Goal: Obtain resource: Download file/media

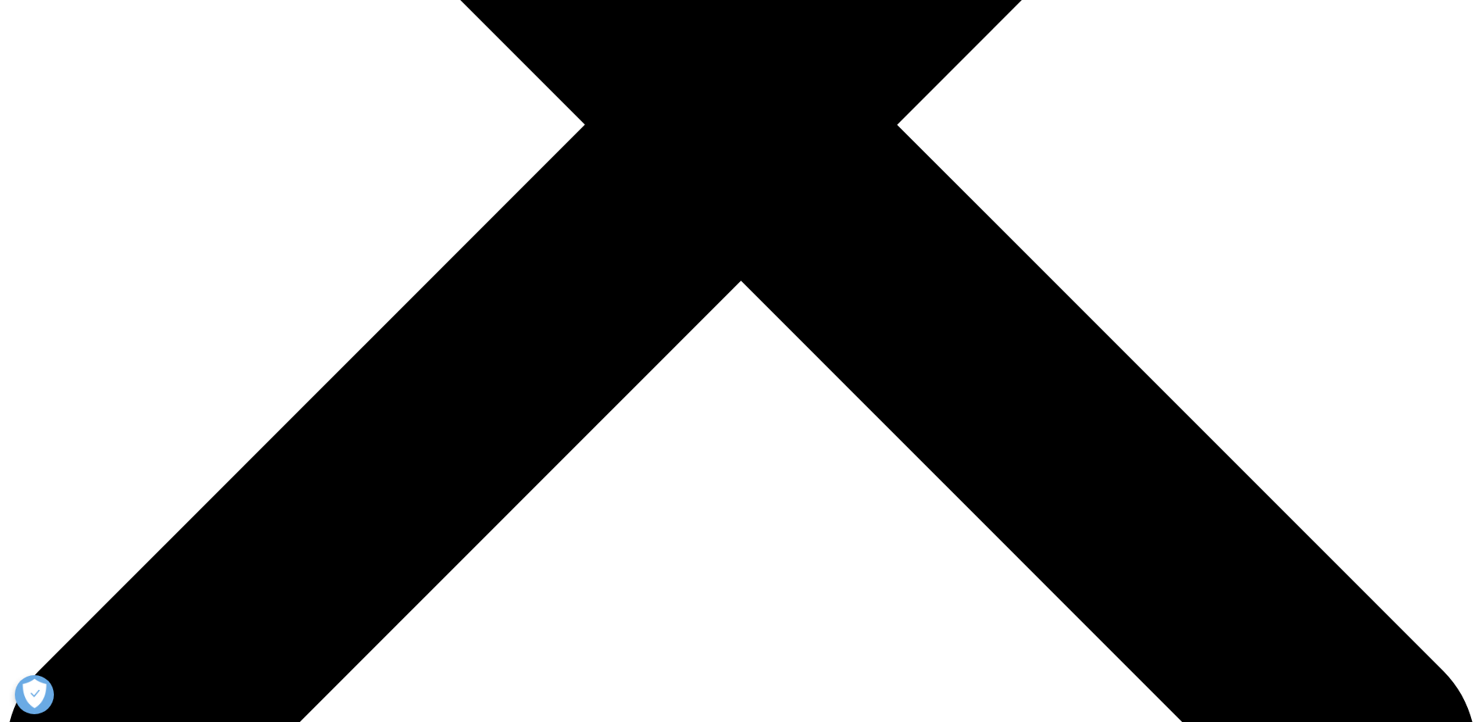
scroll to position [625, 0]
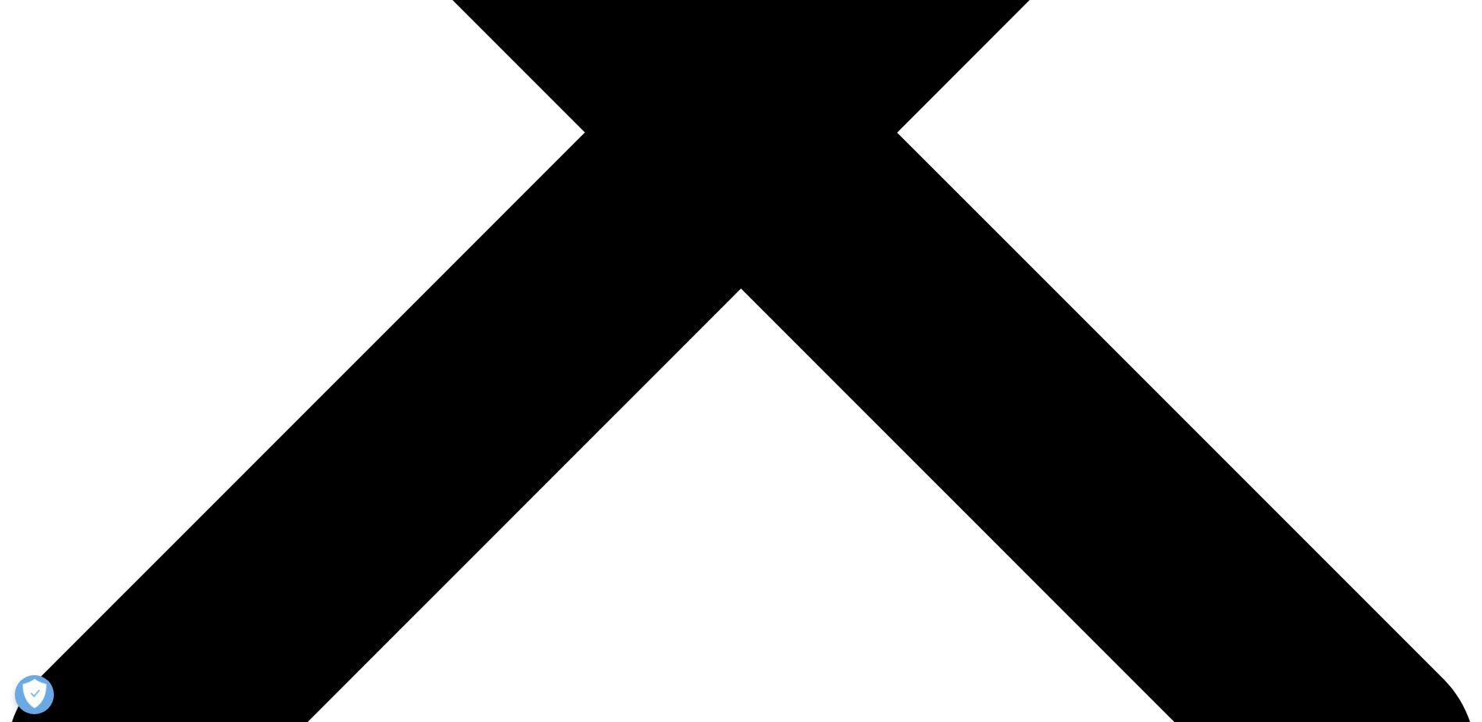
type input "[PERSON_NAME]"
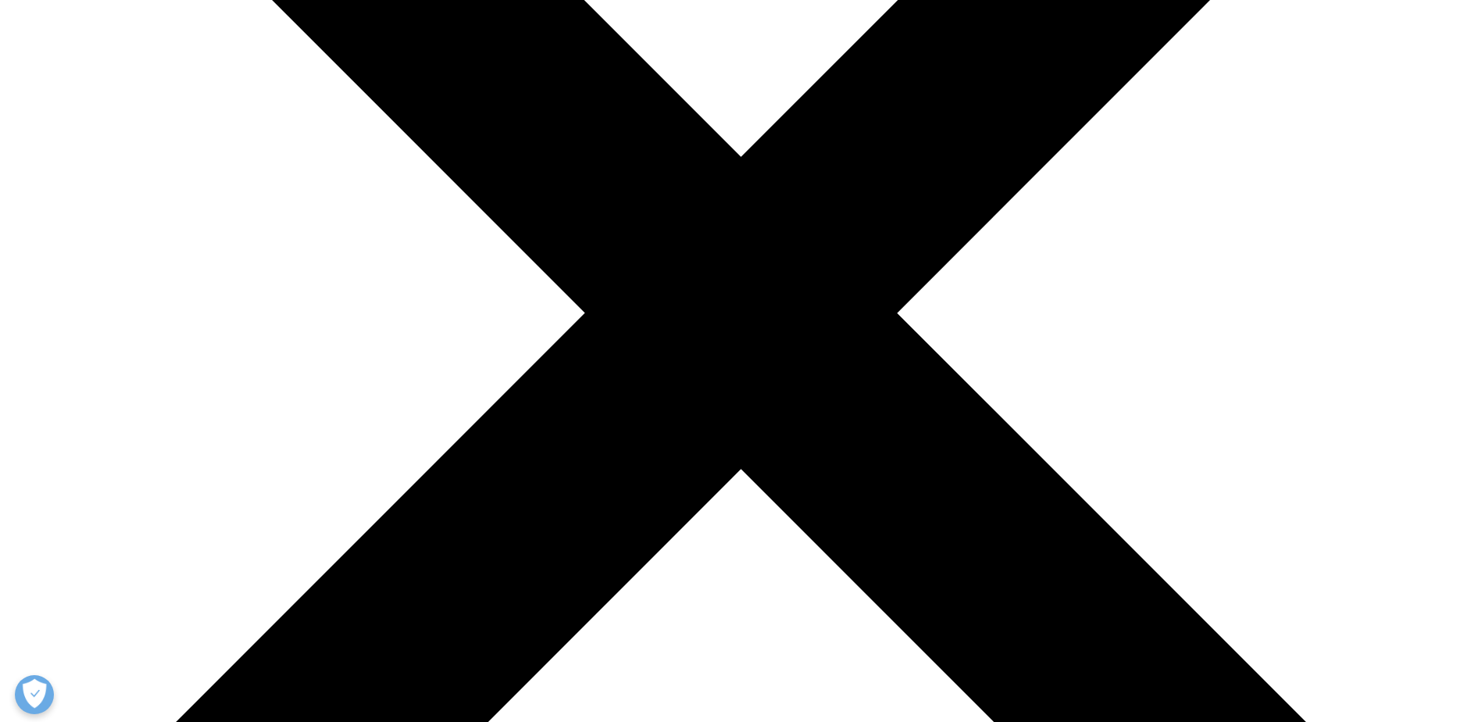
scroll to position [547, 0]
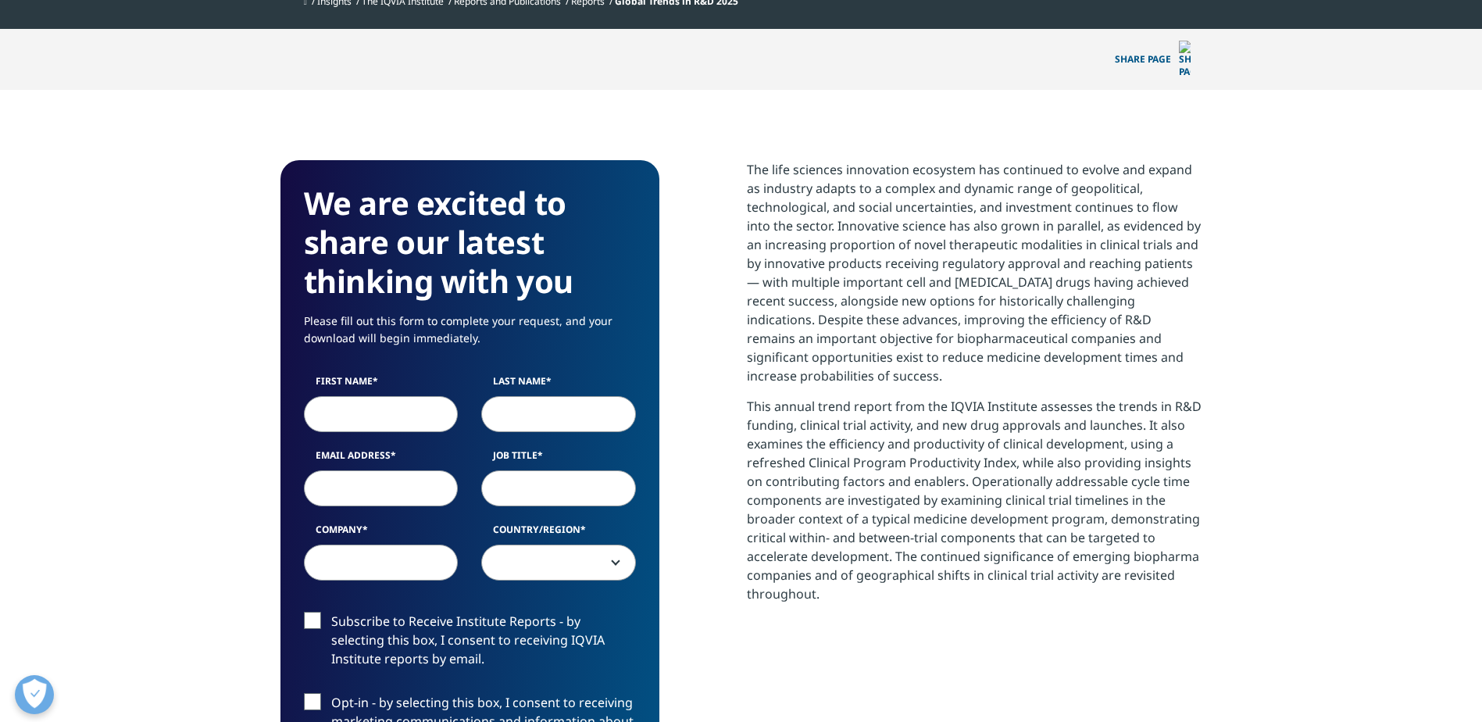
scroll to position [863, 922]
click at [381, 396] on input "First Name" at bounding box center [381, 414] width 155 height 36
type input "[PERSON_NAME]"
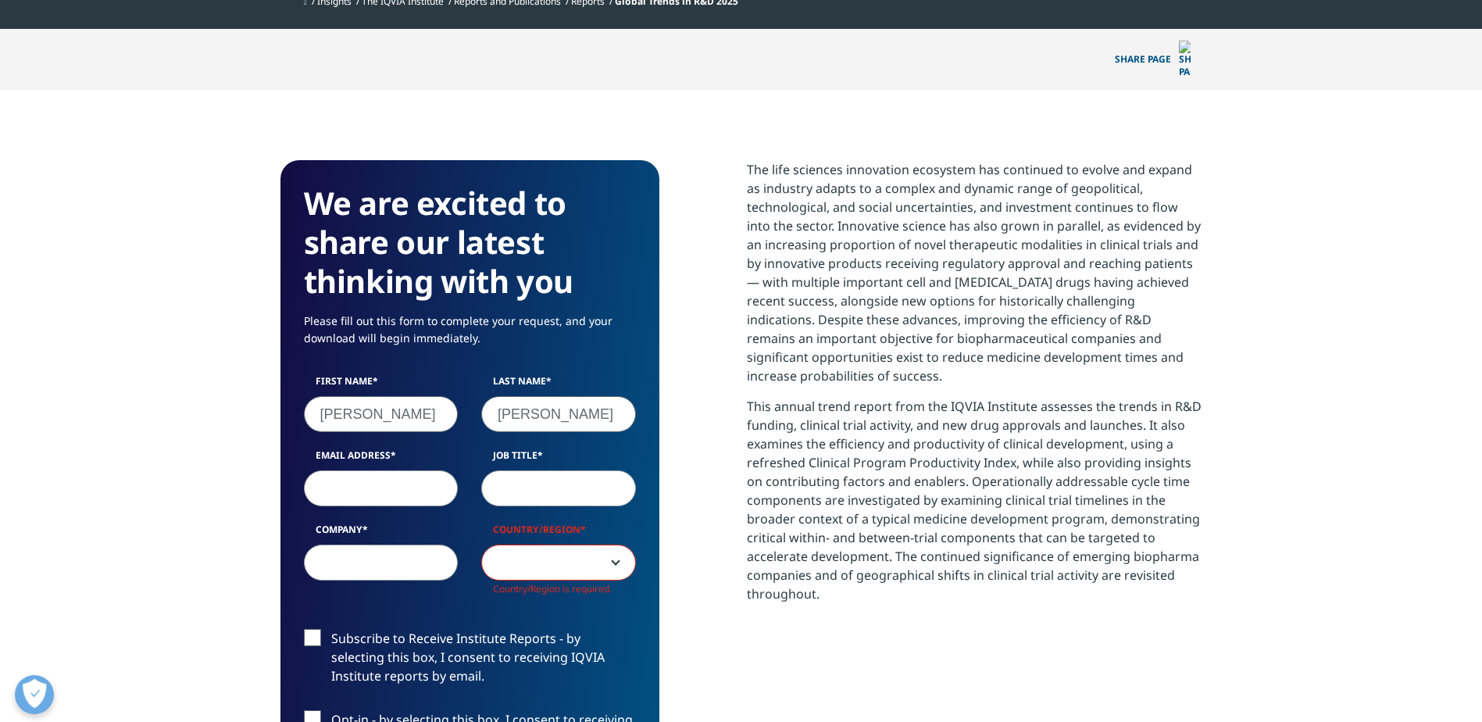
click at [430, 470] on input "Email Address" at bounding box center [381, 488] width 155 height 36
type input "[EMAIL_ADDRESS][DOMAIN_NAME]"
type input "SAPRO CRO"
select select "[GEOGRAPHIC_DATA]"
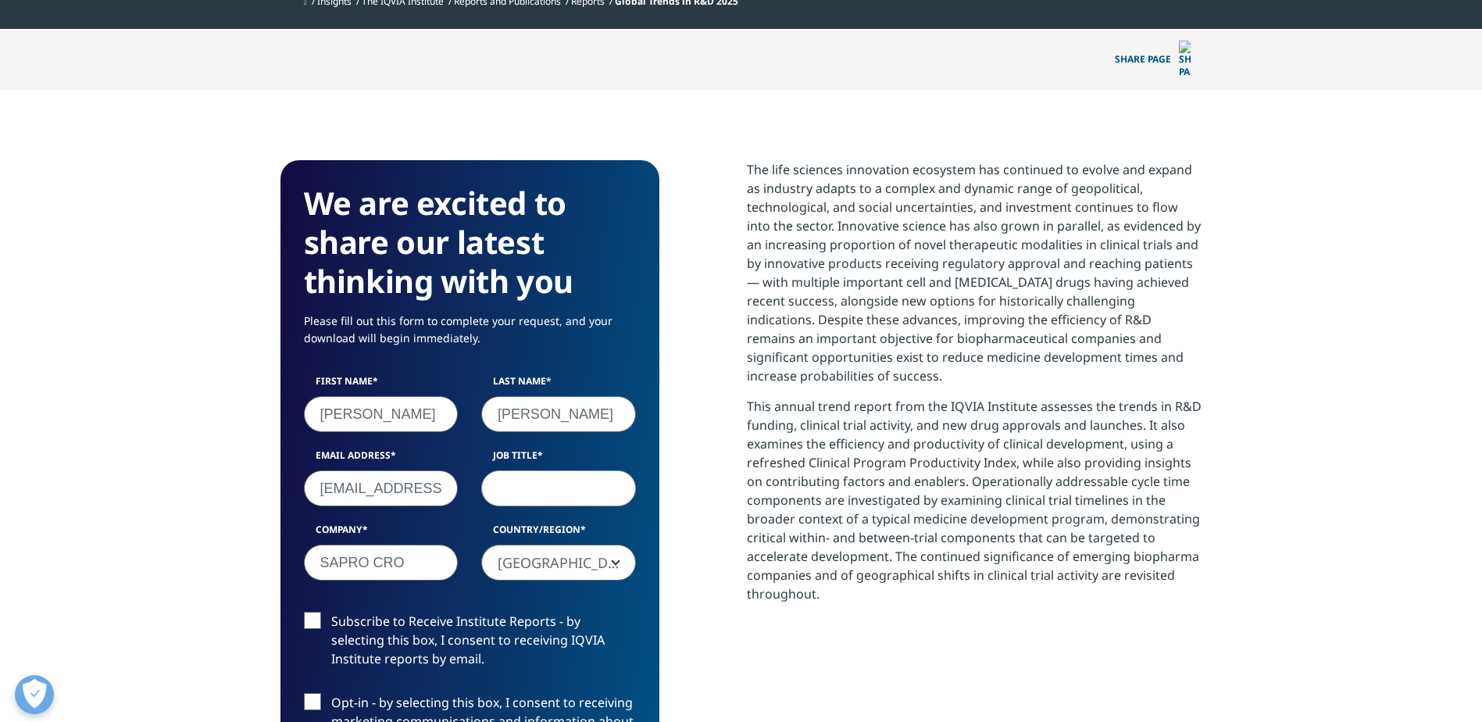
scroll to position [863, 922]
click at [526, 470] on input "Job Title" at bounding box center [558, 488] width 155 height 36
click at [592, 470] on input "Business Development Associate" at bounding box center [558, 488] width 155 height 36
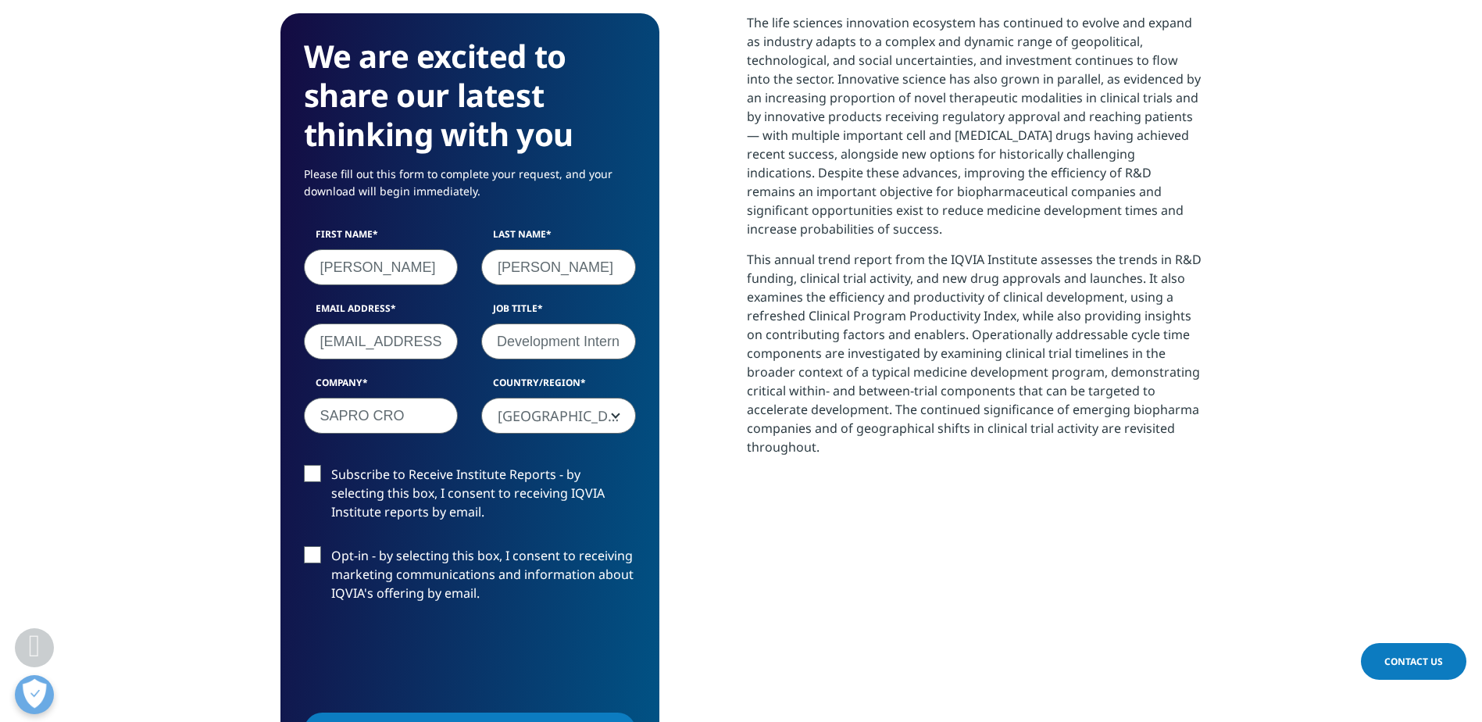
scroll to position [781, 0]
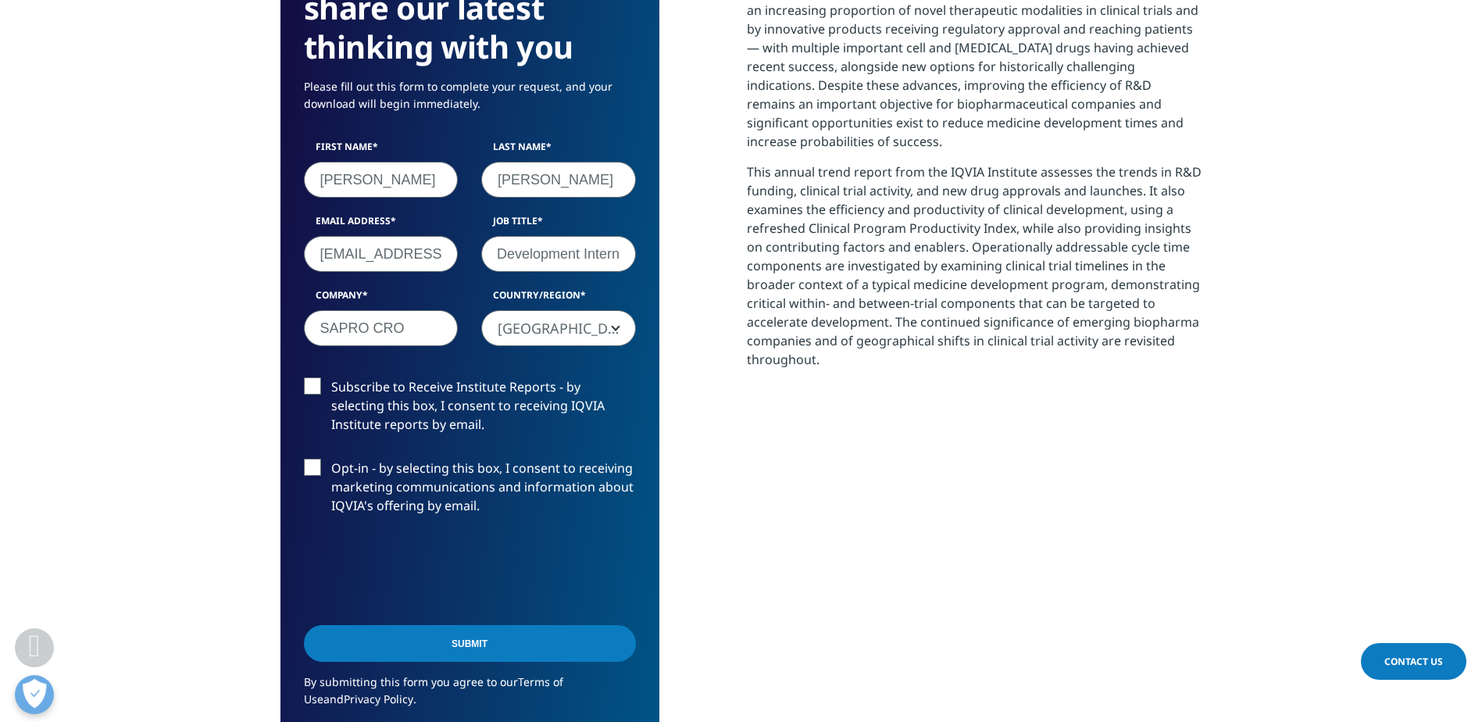
type input "Business Development Intern"
drag, startPoint x: 213, startPoint y: 409, endPoint x: 213, endPoint y: 436, distance: 27.3
click at [213, 434] on section "We are excited to share our latest thinking with you Please fill out this form …" at bounding box center [741, 357] width 1482 height 1004
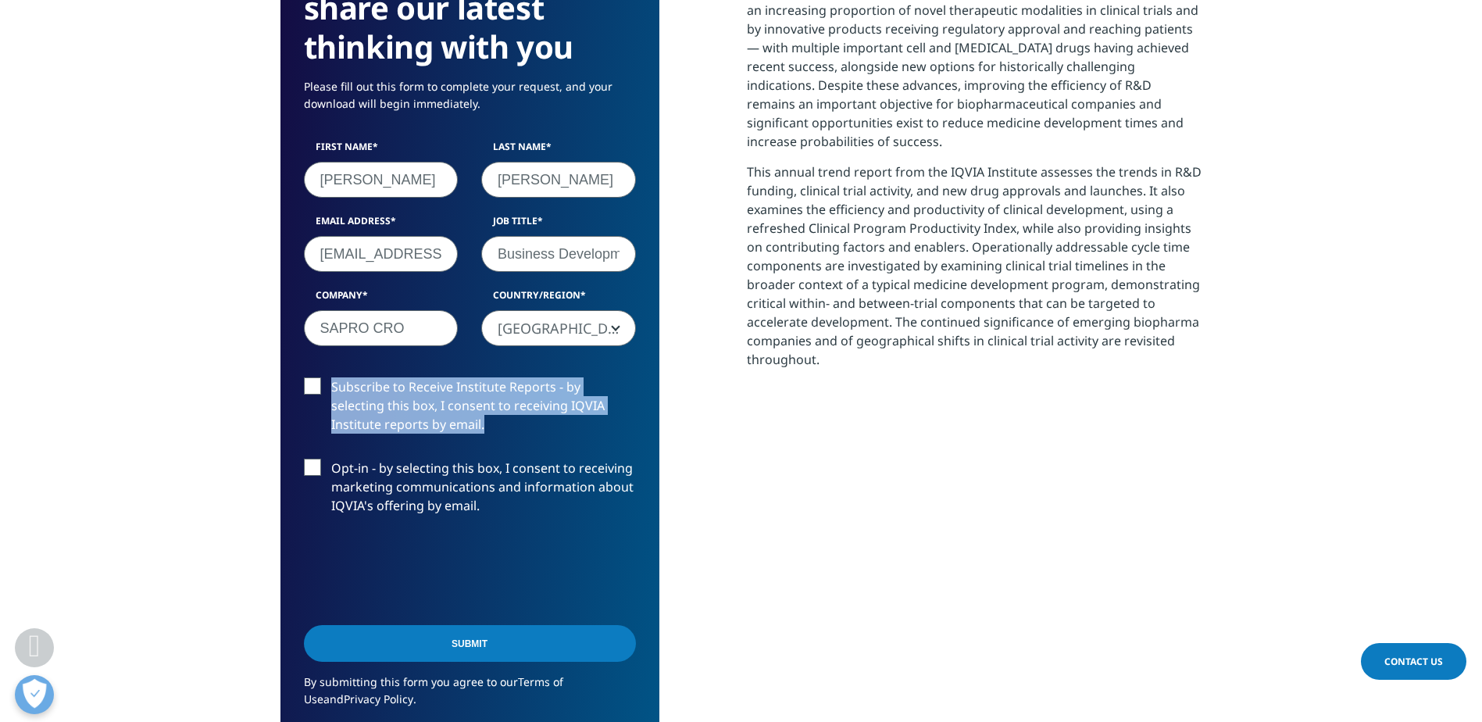
click at [481, 625] on input "Submit" at bounding box center [470, 643] width 332 height 37
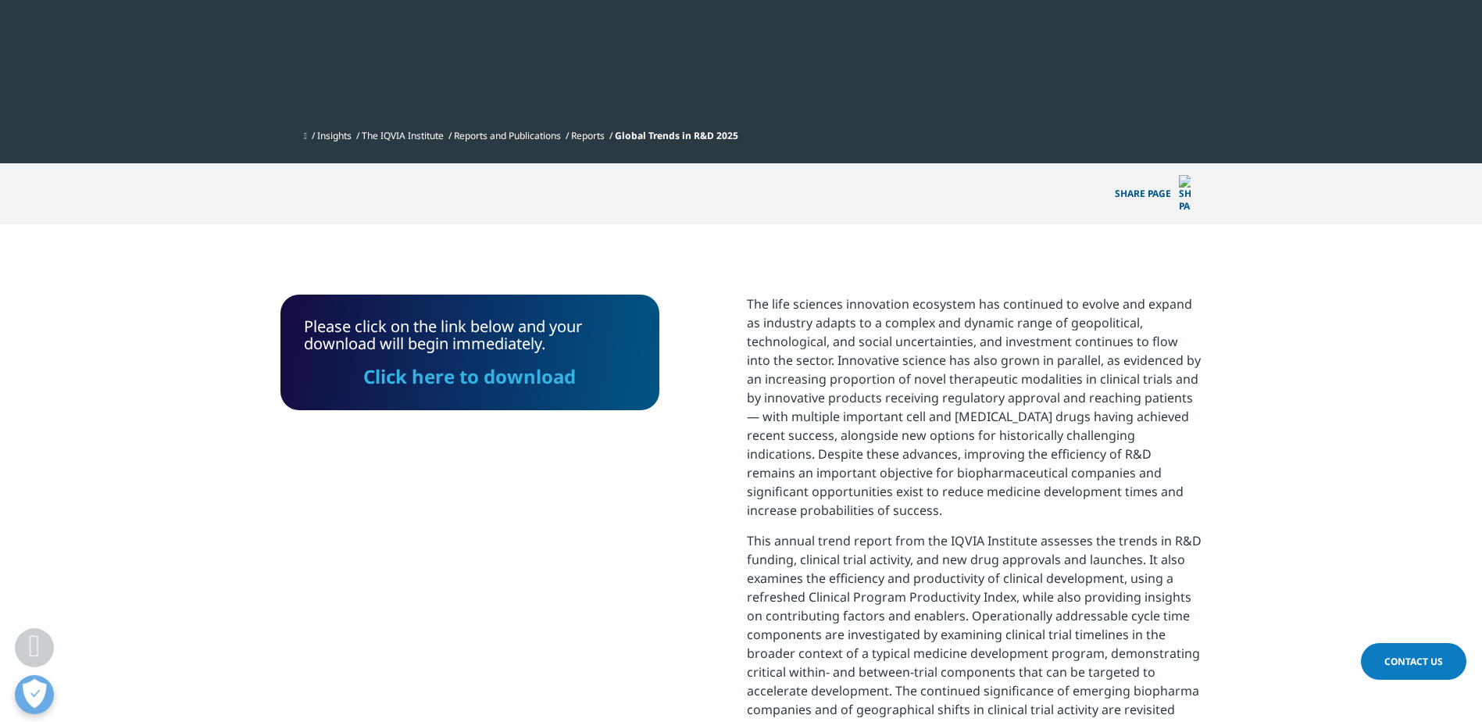
scroll to position [469, 0]
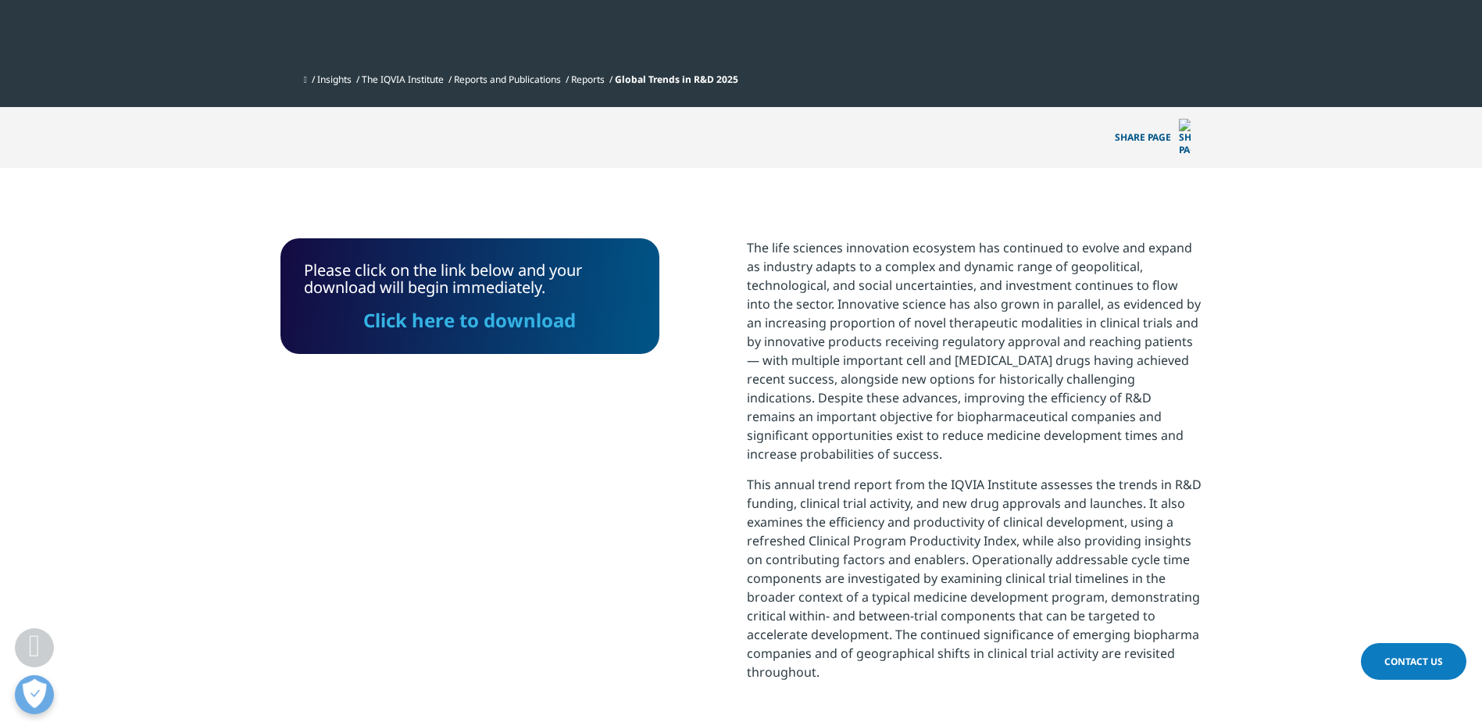
drag, startPoint x: 513, startPoint y: 285, endPoint x: 521, endPoint y: 305, distance: 21.8
click at [513, 307] on link "Click here to download" at bounding box center [469, 320] width 212 height 26
